Goal: Task Accomplishment & Management: Manage account settings

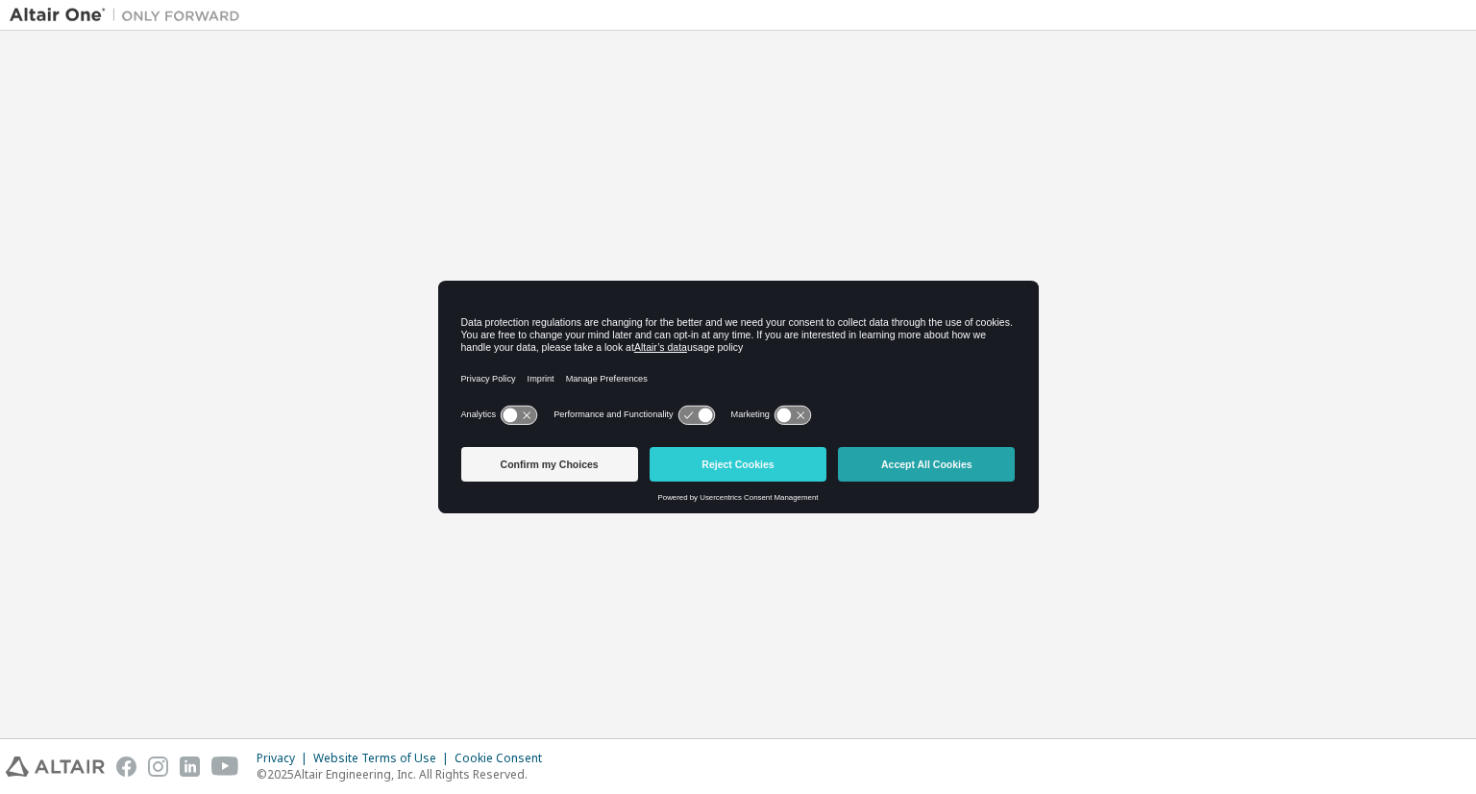
click at [949, 466] on button "Accept All Cookies" at bounding box center [926, 464] width 177 height 35
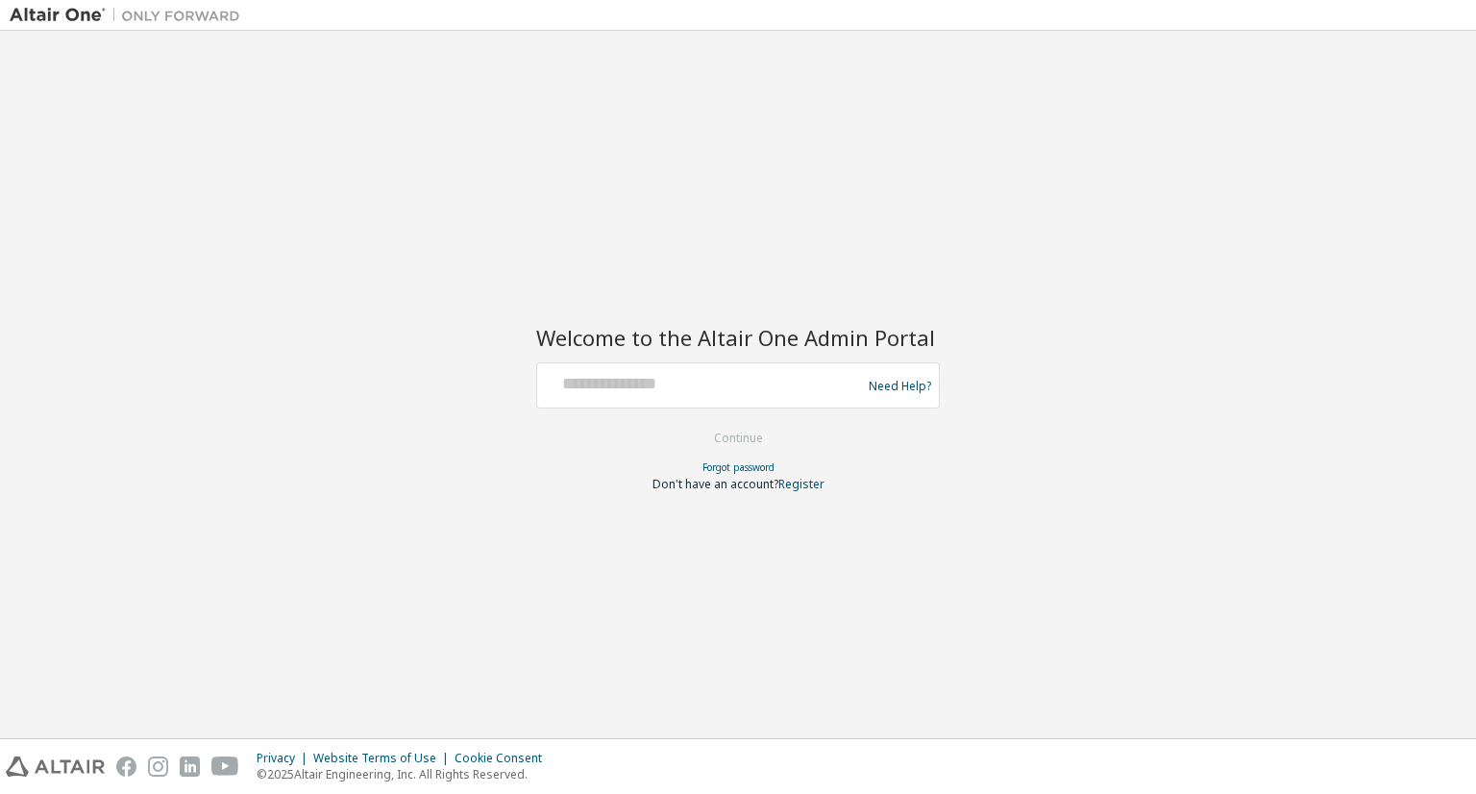
click at [755, 397] on div at bounding box center [702, 385] width 314 height 37
click at [737, 387] on input "text" at bounding box center [702, 381] width 314 height 28
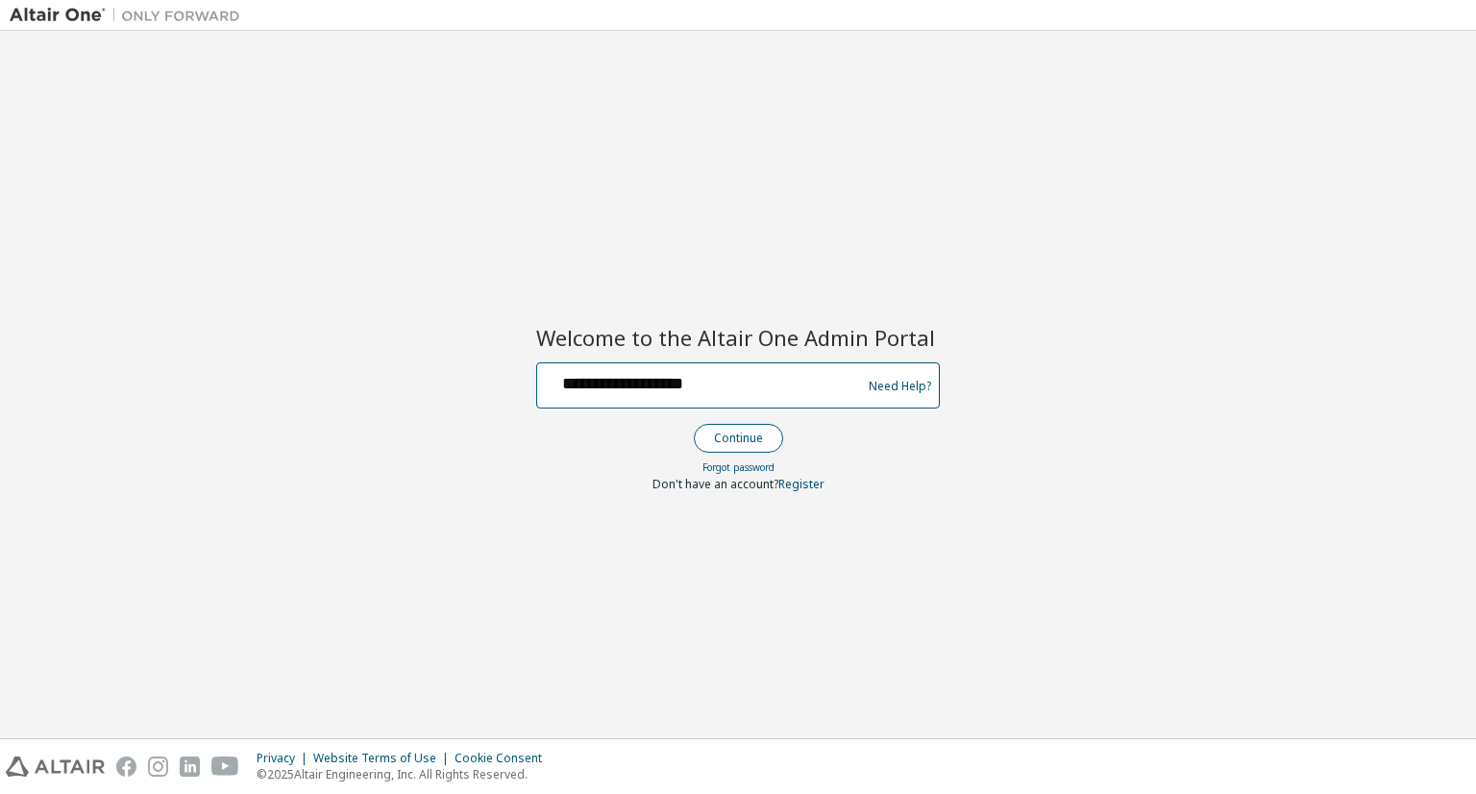
type input "**********"
click at [725, 431] on button "Continue" at bounding box center [738, 438] width 89 height 29
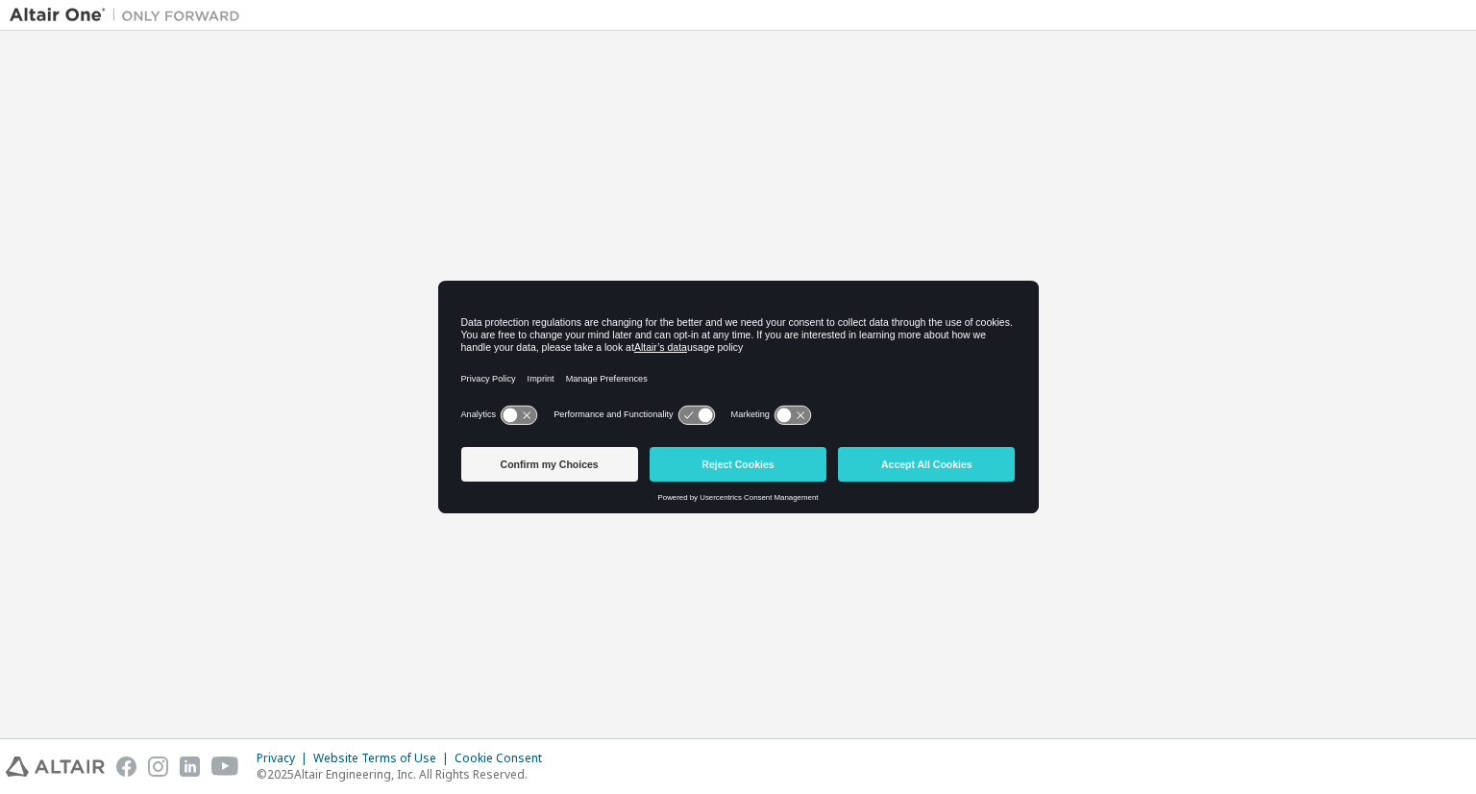
click at [233, 216] on div "Welcome to the Altair One Admin Portal Need Help? Please make sure that you pro…" at bounding box center [738, 384] width 1457 height 688
click at [915, 474] on button "Accept All Cookies" at bounding box center [926, 464] width 177 height 35
